Goal: Task Accomplishment & Management: Use online tool/utility

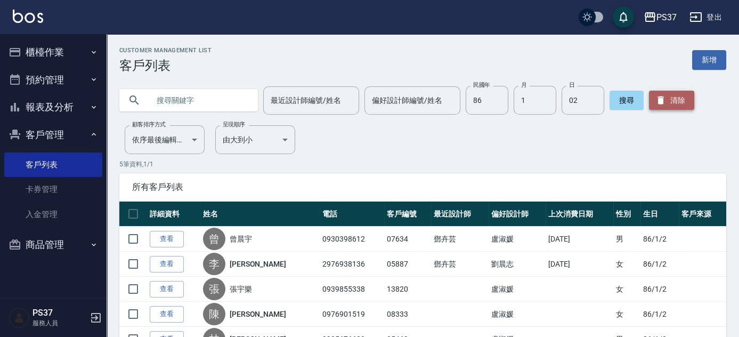
click at [664, 101] on icon "button" at bounding box center [661, 100] width 11 height 11
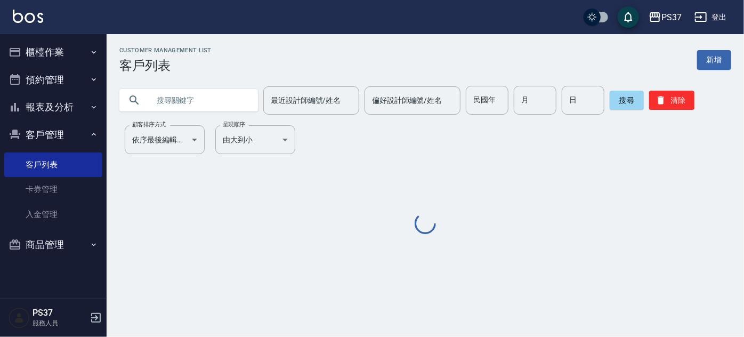
click at [216, 103] on input "text" at bounding box center [199, 100] width 100 height 29
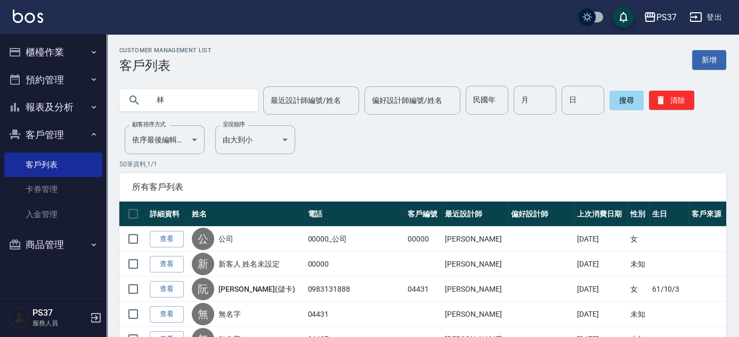
click at [216, 103] on input "林" at bounding box center [199, 100] width 100 height 29
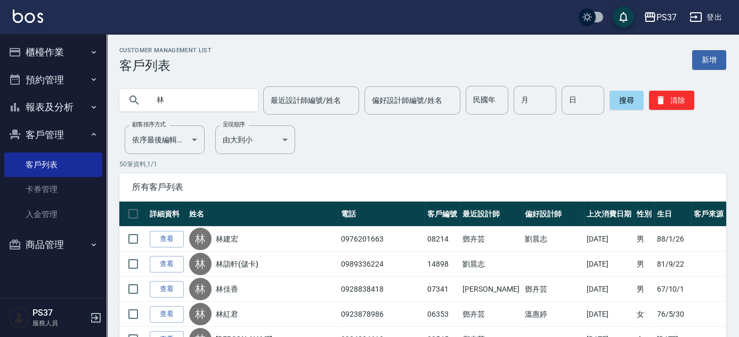
click at [207, 107] on input "林" at bounding box center [199, 100] width 100 height 29
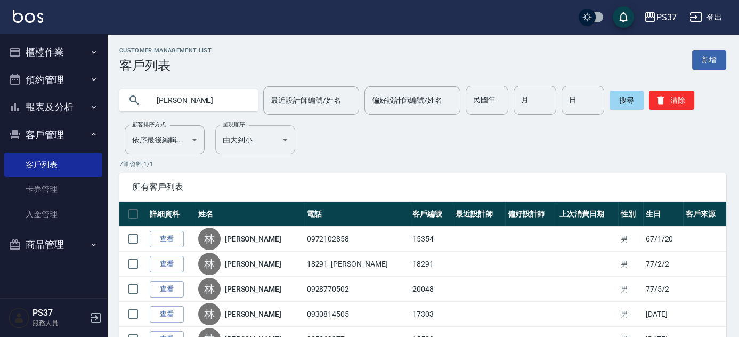
type input "[PERSON_NAME]"
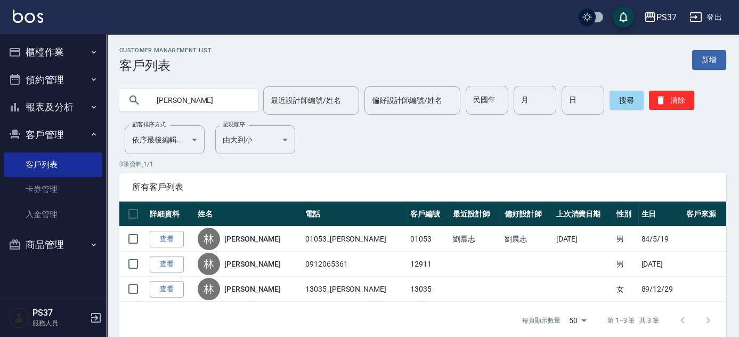
click at [496, 286] on tbody "查看 [PERSON_NAME] 01053_[PERSON_NAME]01053 [PERSON_NAME] [PERSON_NAME] [DATE] 男 …" at bounding box center [422, 264] width 607 height 75
